Goal: Task Accomplishment & Management: Use online tool/utility

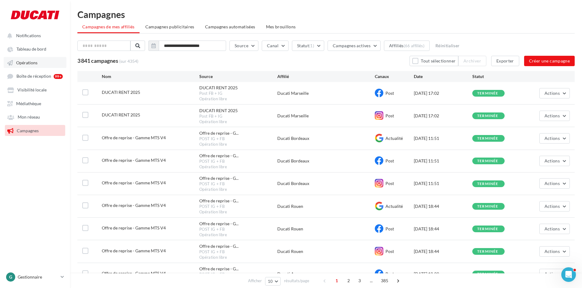
click at [24, 65] on link "Opérations" at bounding box center [35, 62] width 63 height 11
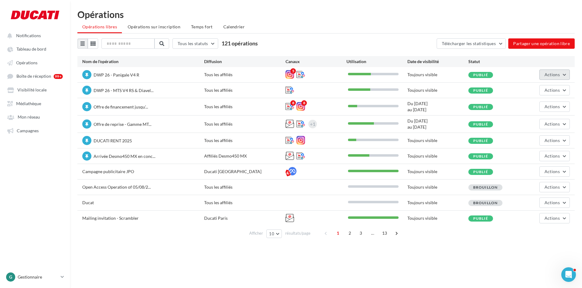
click at [541, 73] on button "Actions" at bounding box center [554, 74] width 30 height 10
click at [538, 88] on button "Editer" at bounding box center [537, 89] width 65 height 16
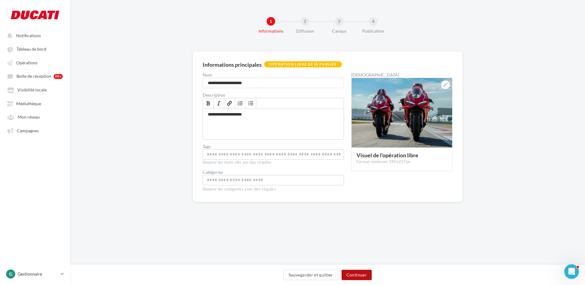
click at [357, 270] on button "Continuer" at bounding box center [356, 274] width 30 height 10
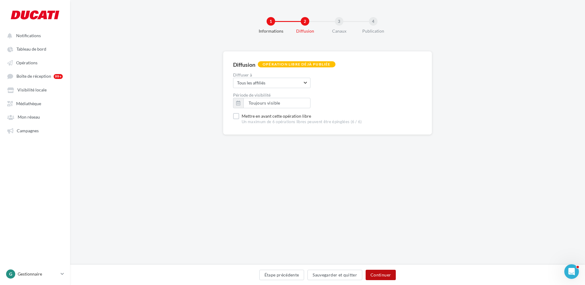
click at [380, 273] on button "Continuer" at bounding box center [380, 274] width 30 height 10
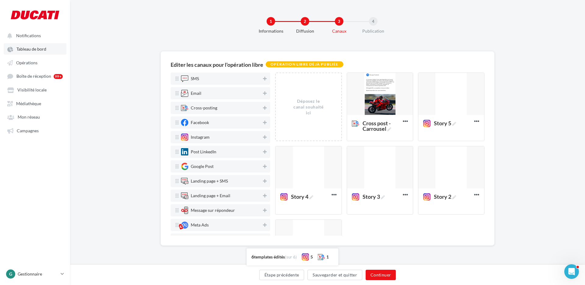
click at [31, 48] on span "Tableau de bord" at bounding box center [31, 49] width 30 height 5
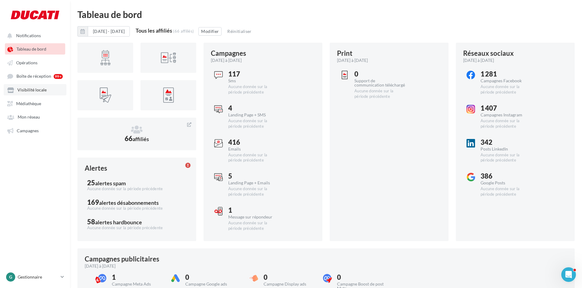
click at [39, 91] on span "Visibilité locale" at bounding box center [31, 89] width 29 height 5
